Goal: Entertainment & Leisure: Consume media (video, audio)

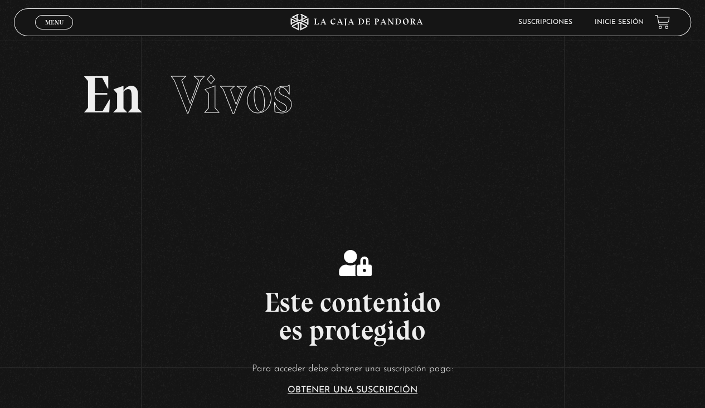
click at [629, 24] on link "Inicie sesión" at bounding box center [618, 22] width 49 height 7
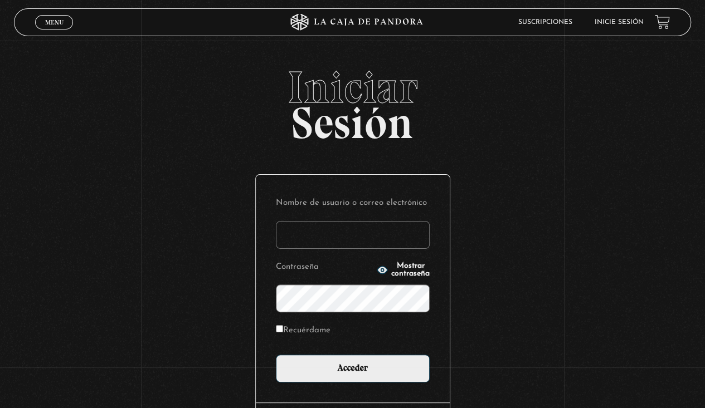
type input "michgalv11@gmail.com"
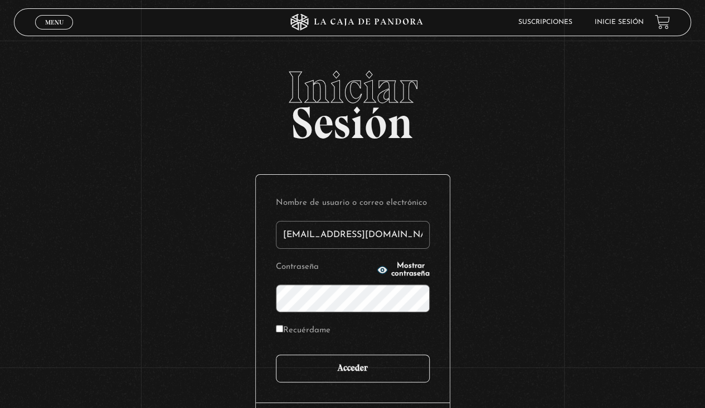
click at [408, 381] on input "Acceder" at bounding box center [353, 369] width 154 height 28
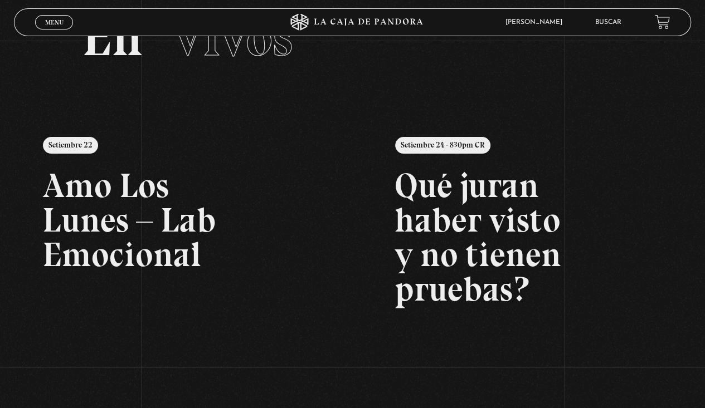
scroll to position [61, 0]
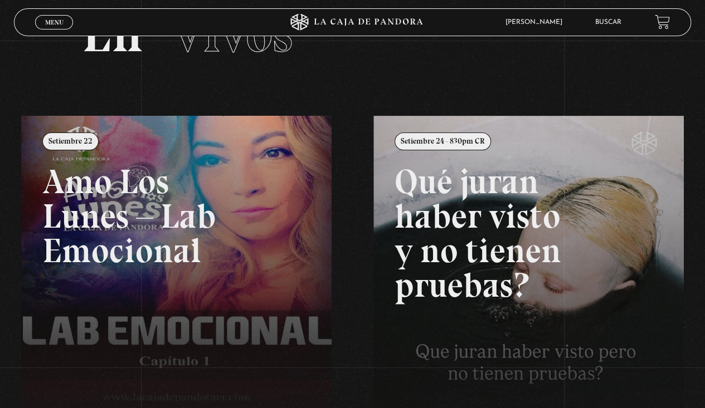
click at [59, 15] on link "Menu Cerrar" at bounding box center [54, 22] width 38 height 14
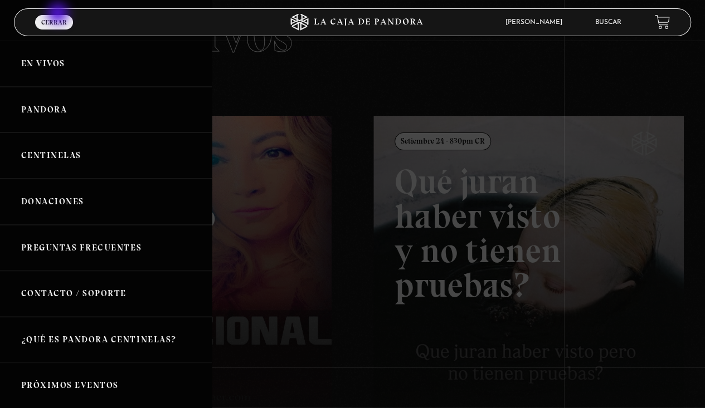
click at [109, 152] on link "Centinelas" at bounding box center [106, 156] width 212 height 46
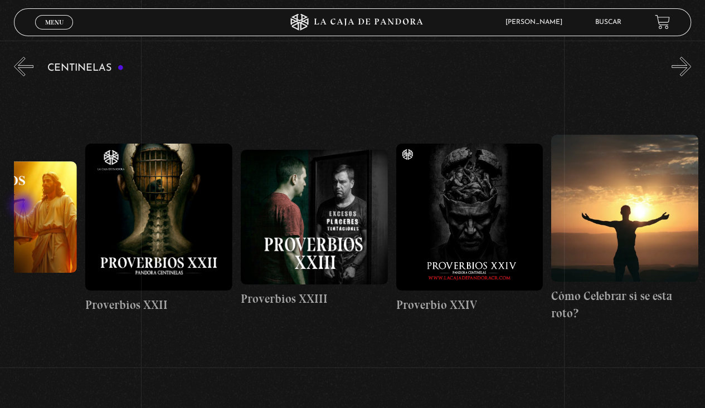
scroll to position [0, 3687]
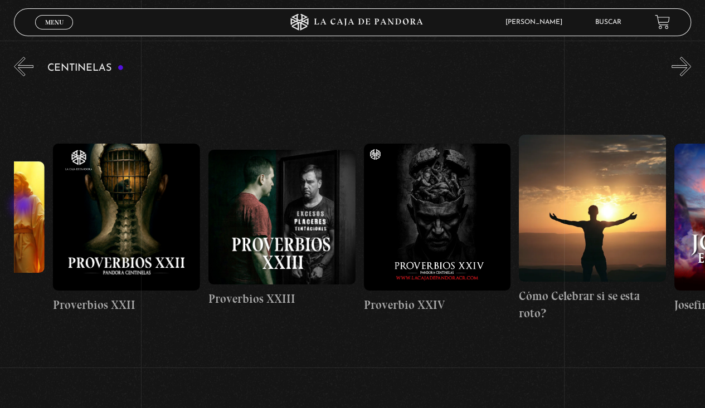
click at [461, 251] on figure at bounding box center [437, 217] width 147 height 147
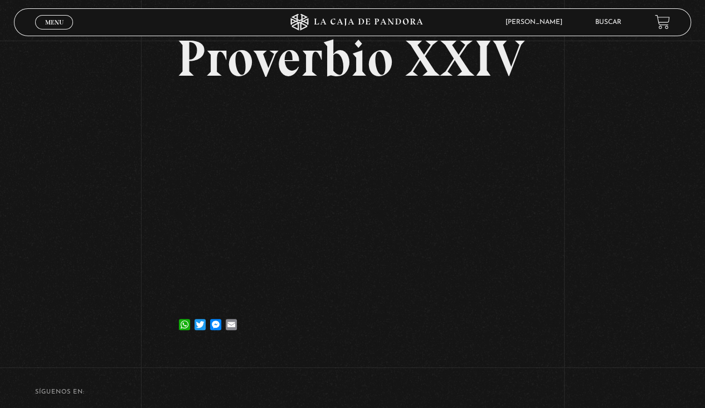
scroll to position [72, 0]
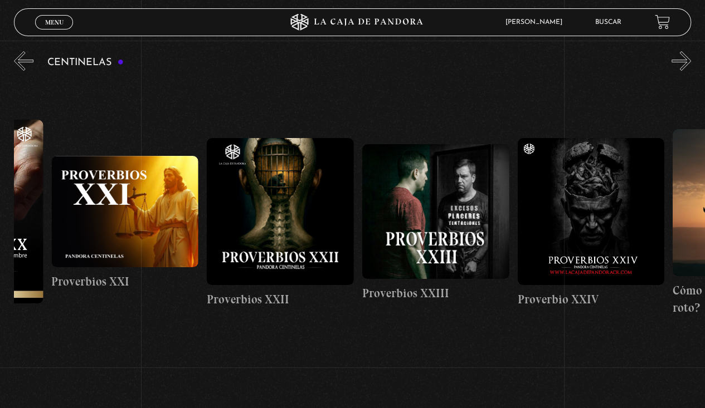
scroll to position [0, 3569]
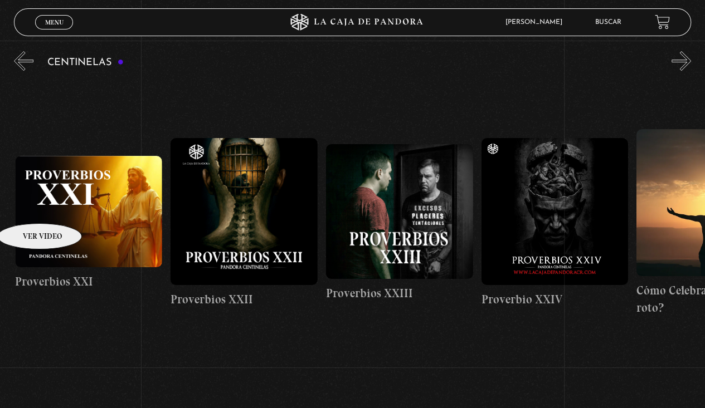
click at [397, 213] on figure at bounding box center [399, 211] width 147 height 135
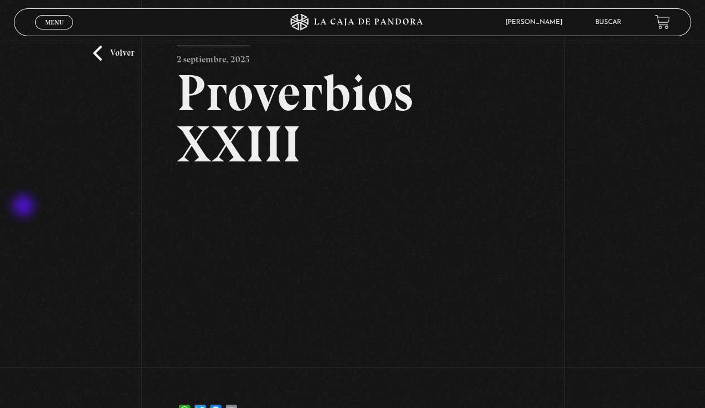
scroll to position [61, 0]
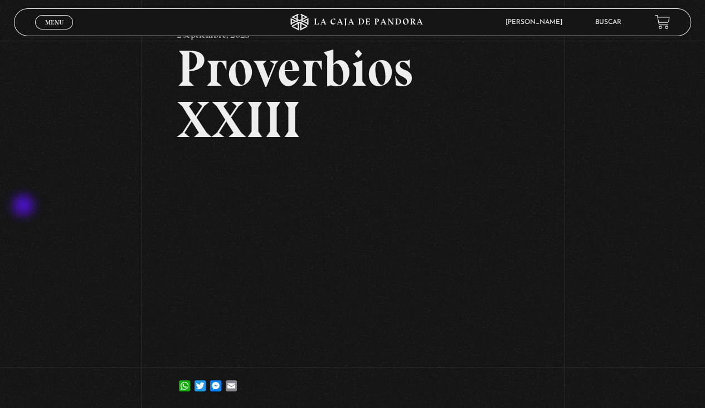
click at [0, 36] on div "Volver [DATE] Proverbios XXIII WhatsApp Twitter Messenger Email" at bounding box center [352, 195] width 705 height 431
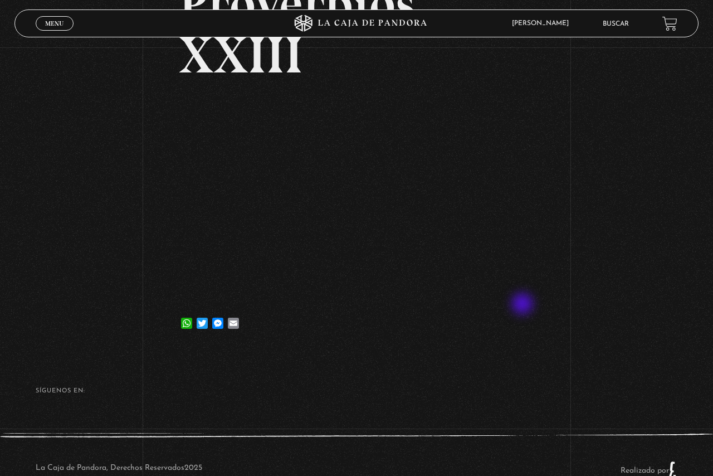
scroll to position [0, 0]
